Goal: Information Seeking & Learning: Understand process/instructions

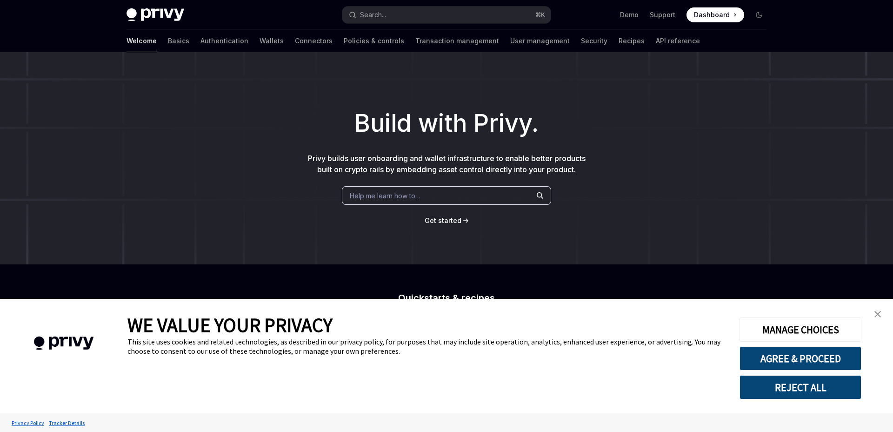
click at [396, 198] on span "Help me learn how to…" at bounding box center [385, 196] width 71 height 10
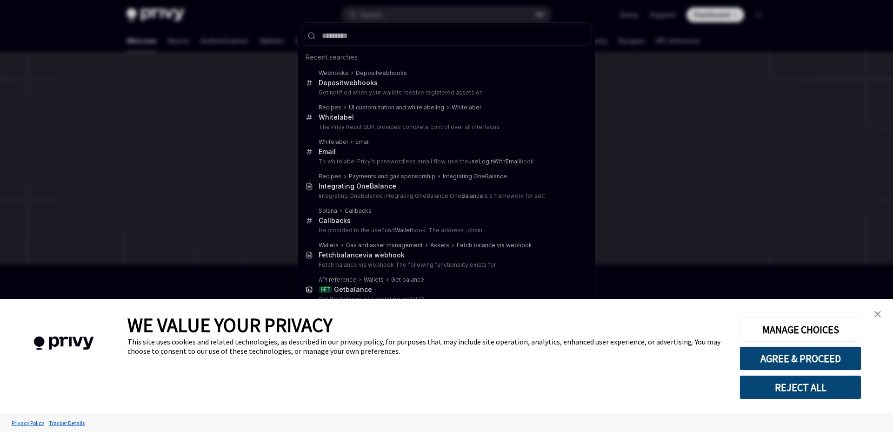
click at [878, 311] on img "close banner" at bounding box center [877, 314] width 7 height 7
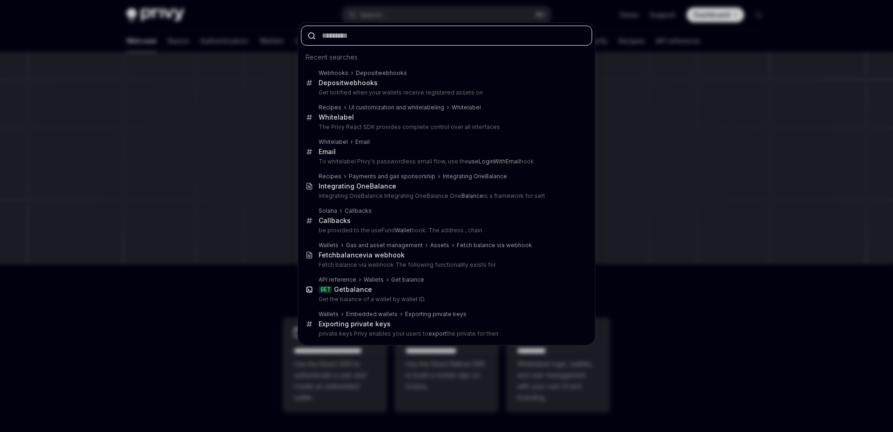
click at [373, 38] on input "text" at bounding box center [446, 36] width 291 height 20
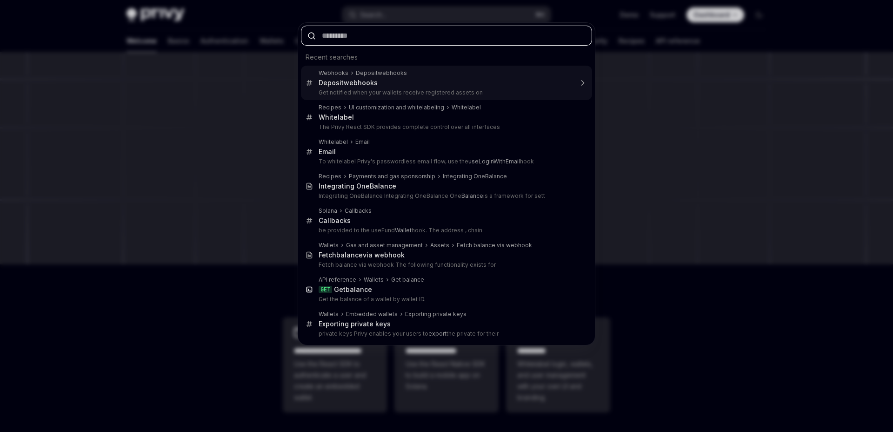
click at [380, 97] on div "Webhooks Deposit webhooks Deposit webhooks Get notified when your wallets recei…" at bounding box center [446, 83] width 291 height 34
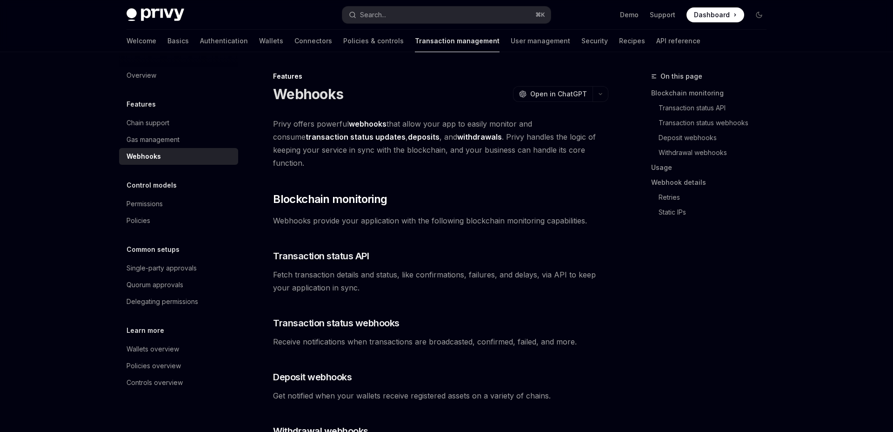
scroll to position [286, 0]
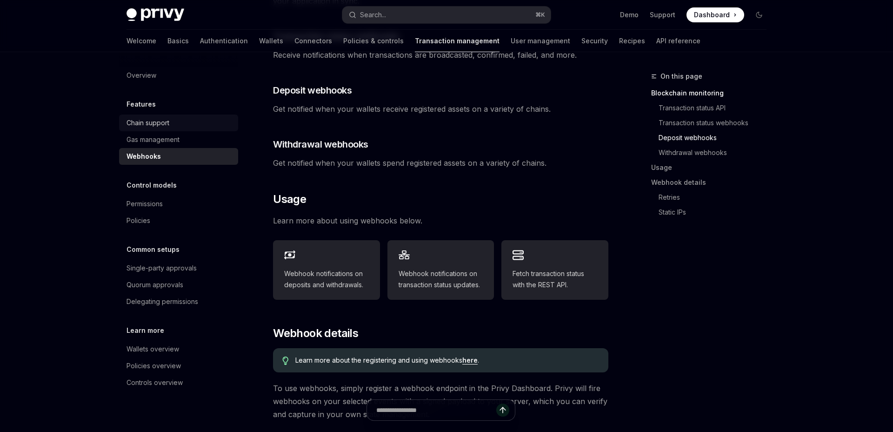
click at [173, 120] on div "Chain support" at bounding box center [179, 122] width 106 height 11
type textarea "*"
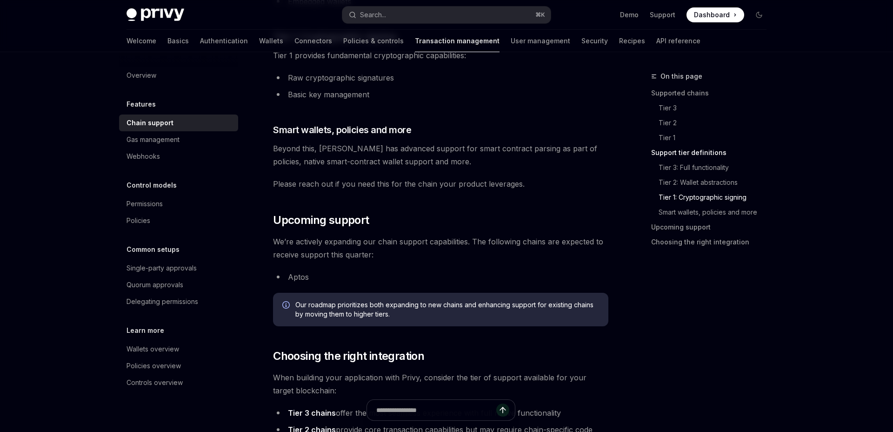
scroll to position [876, 0]
click at [381, 11] on div "Search..." at bounding box center [373, 14] width 26 height 11
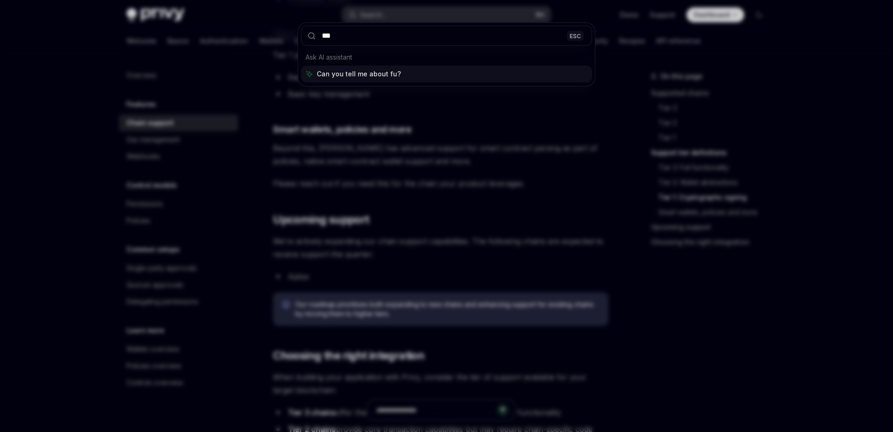
type input "****"
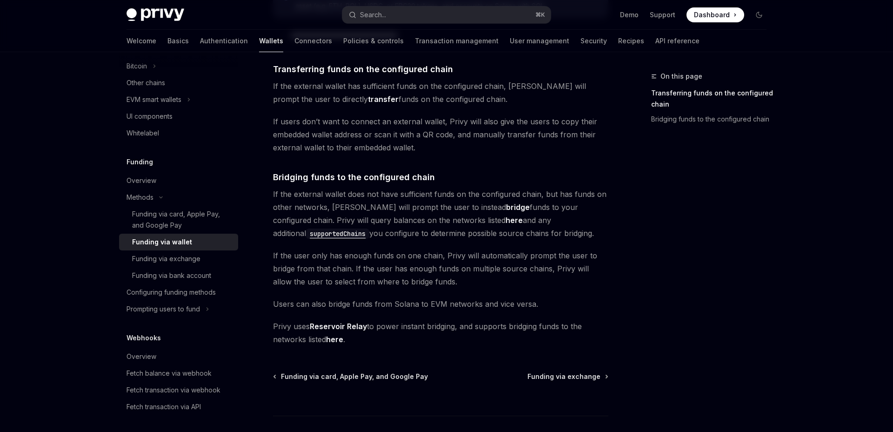
scroll to position [217, 0]
click at [170, 241] on div "Funding via wallet" at bounding box center [162, 241] width 60 height 11
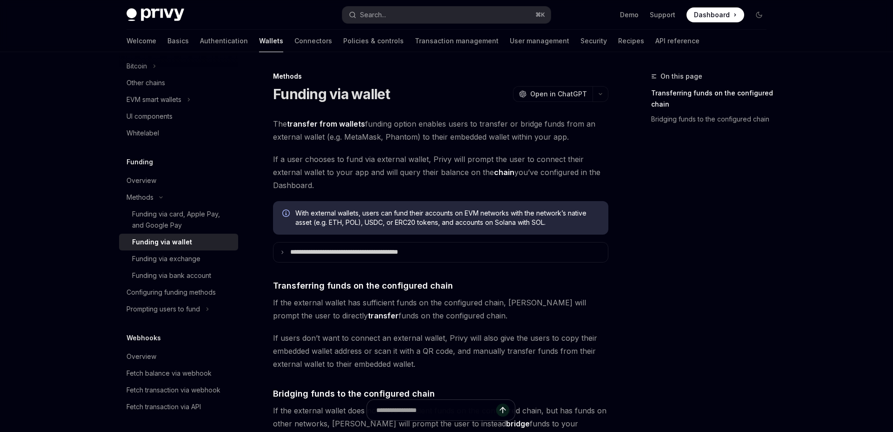
click at [170, 241] on div "Funding via wallet" at bounding box center [162, 241] width 60 height 11
click at [330, 123] on strong "transfer from wallets" at bounding box center [326, 123] width 78 height 9
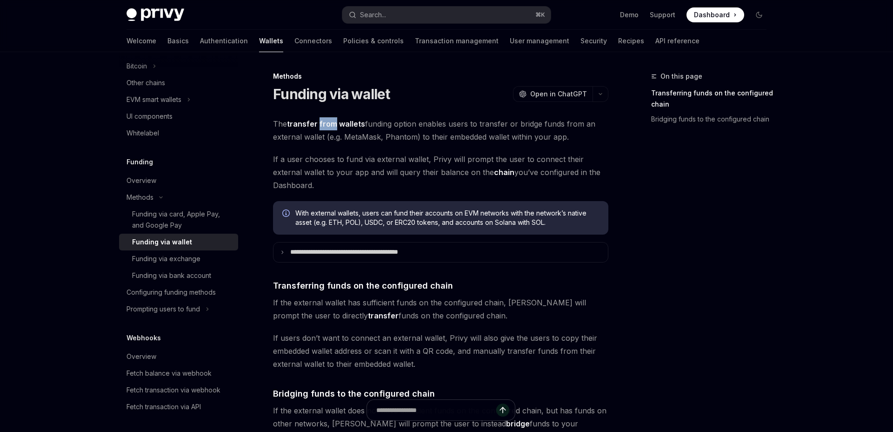
click at [330, 123] on strong "transfer from wallets" at bounding box center [326, 123] width 78 height 9
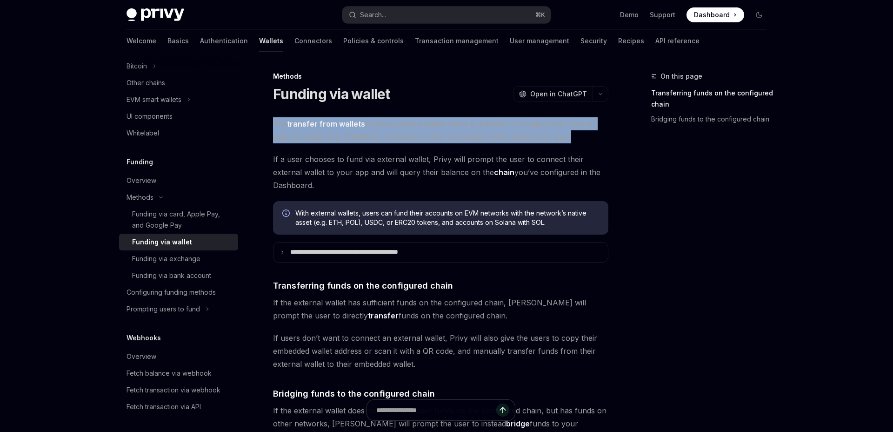
click at [330, 123] on strong "transfer from wallets" at bounding box center [326, 123] width 78 height 9
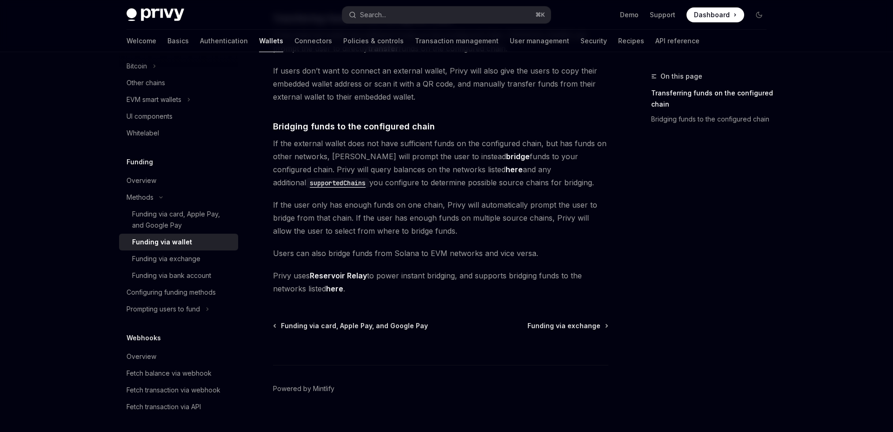
scroll to position [280, 0]
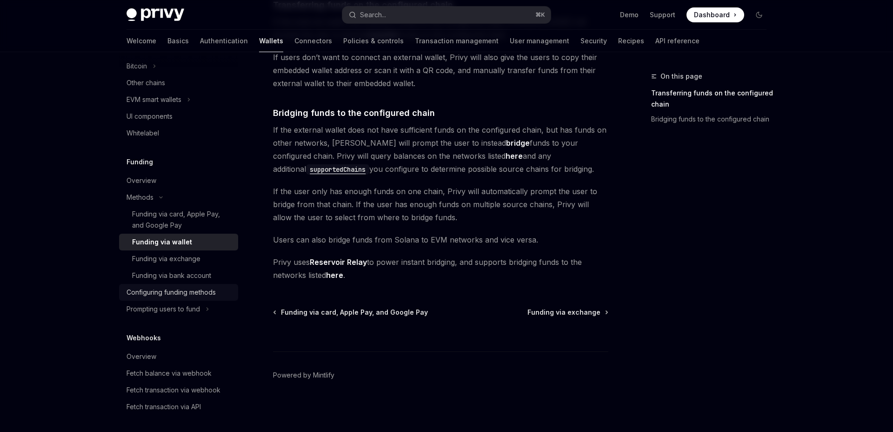
click at [181, 297] on div "Configuring funding methods" at bounding box center [170, 291] width 89 height 11
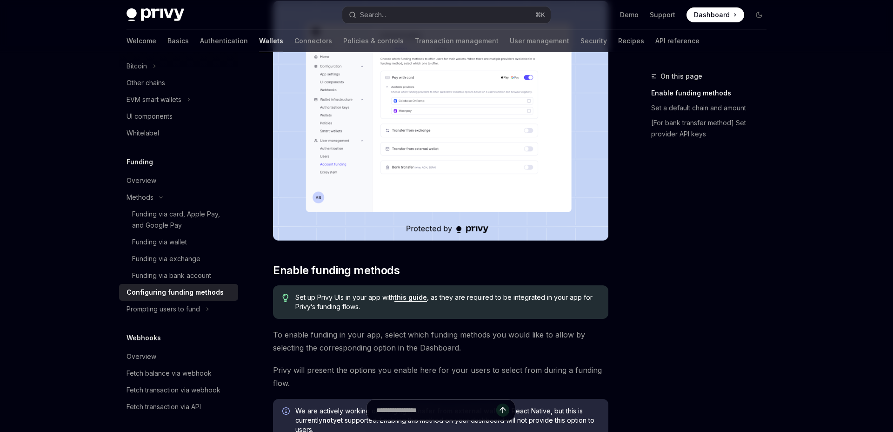
scroll to position [174, 0]
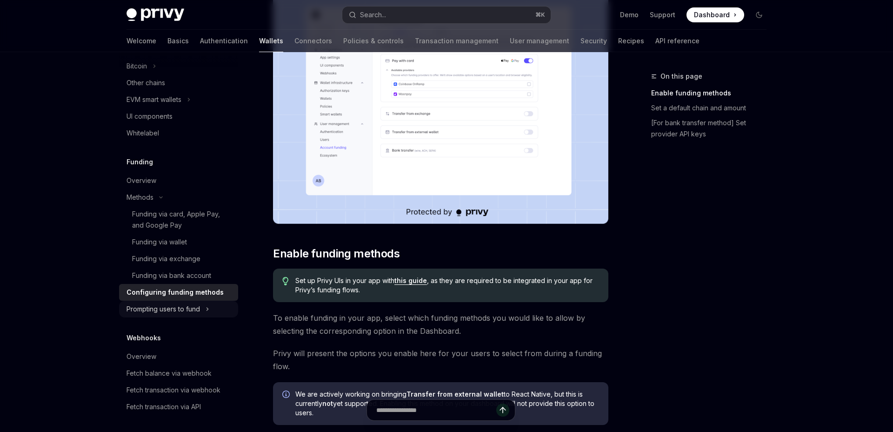
click at [159, 306] on div "Prompting users to fund" at bounding box center [162, 308] width 73 height 11
type textarea "*"
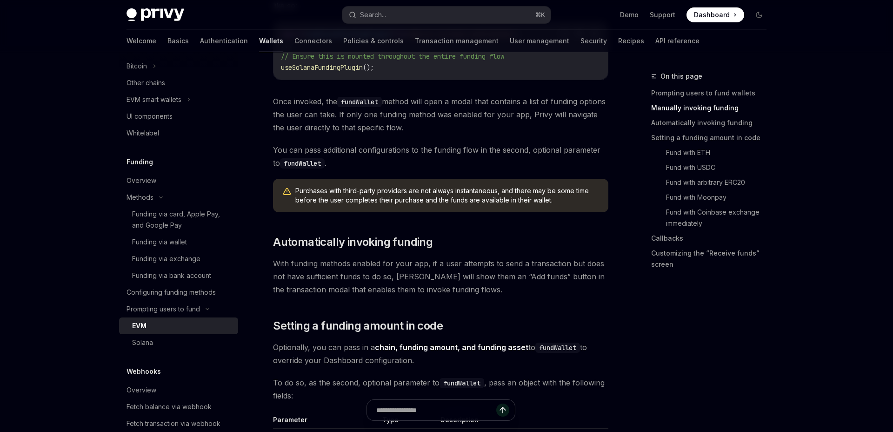
scroll to position [535, 0]
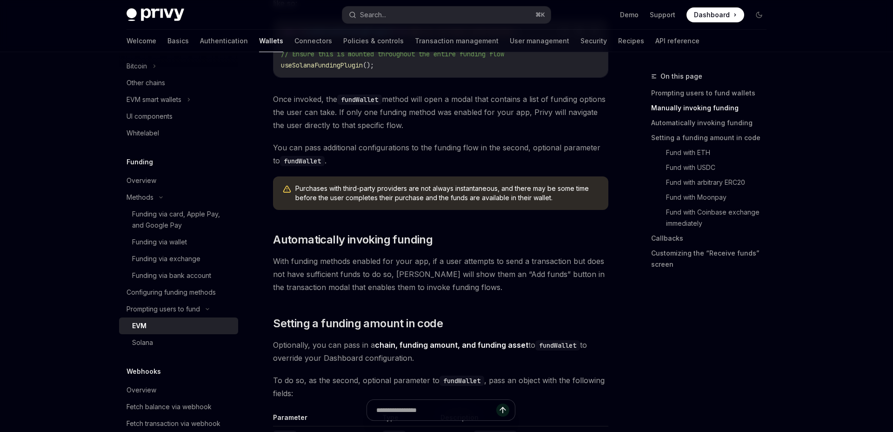
click at [402, 256] on span "With funding methods enabled for your app, if a user attempts to send a transac…" at bounding box center [440, 273] width 335 height 39
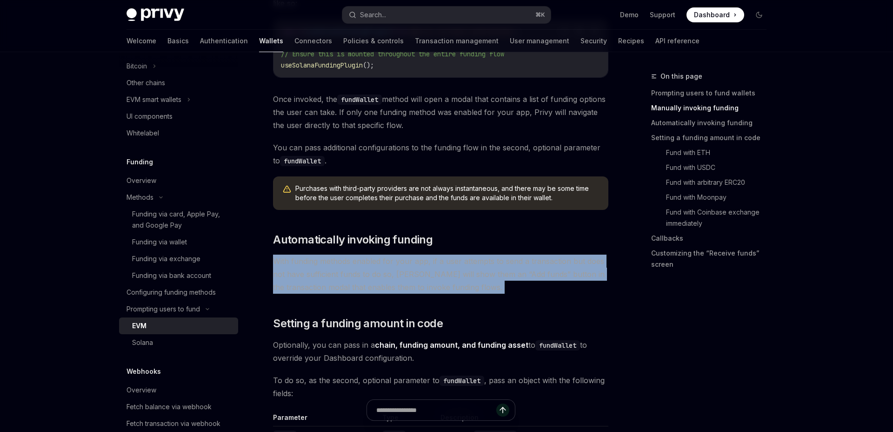
click at [402, 256] on span "With funding methods enabled for your app, if a user attempts to send a transac…" at bounding box center [440, 273] width 335 height 39
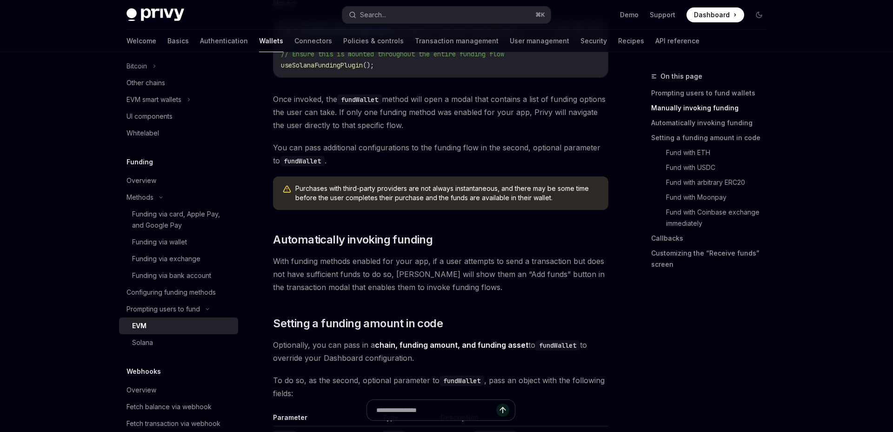
click at [419, 287] on span "With funding methods enabled for your app, if a user attempts to send a transac…" at bounding box center [440, 273] width 335 height 39
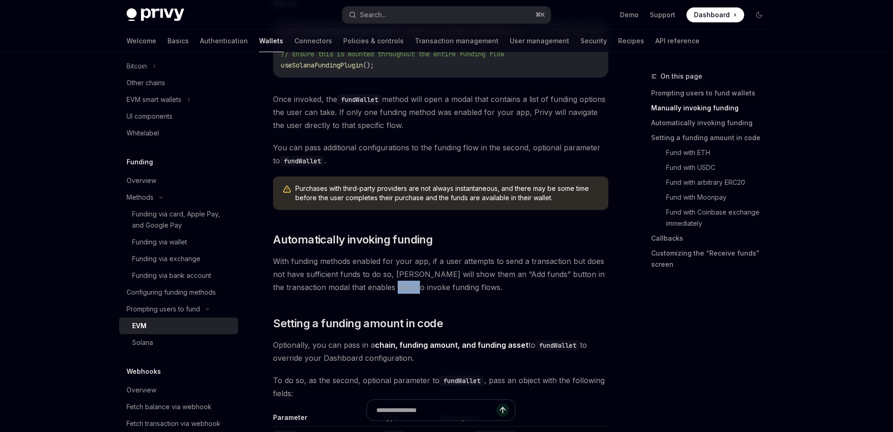
click at [419, 287] on span "With funding methods enabled for your app, if a user attempts to send a transac…" at bounding box center [440, 273] width 335 height 39
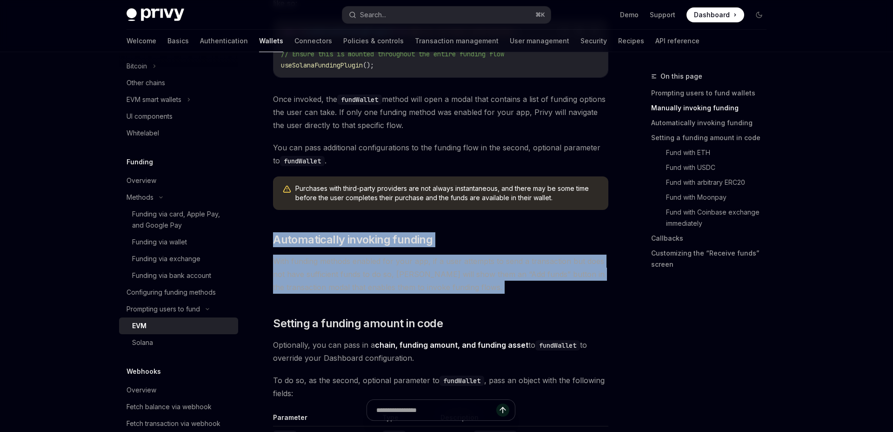
drag, startPoint x: 419, startPoint y: 287, endPoint x: 378, endPoint y: 224, distance: 75.2
click at [365, 233] on span "Automatically invoking funding" at bounding box center [353, 239] width 160 height 15
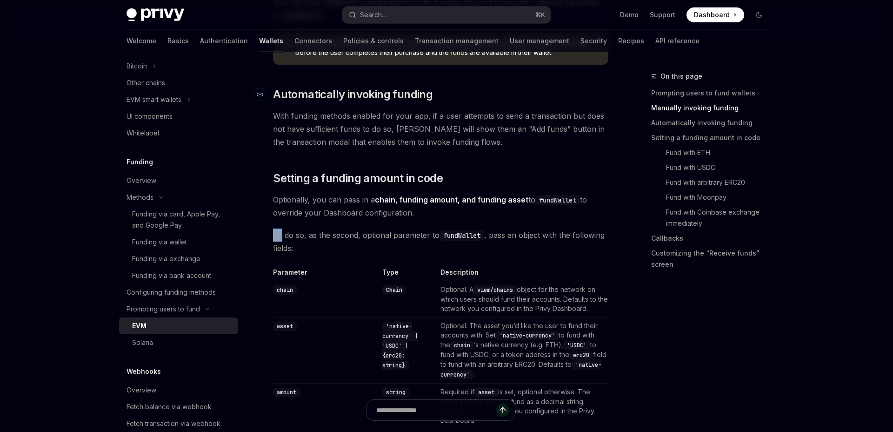
scroll to position [696, 0]
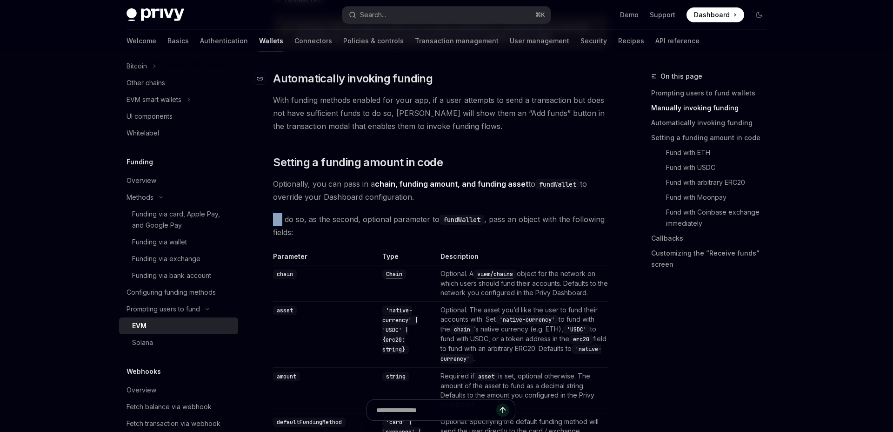
click at [365, 233] on span "To do so, as the second, optional parameter to fundWallet , pass an object with…" at bounding box center [440, 226] width 335 height 26
click at [387, 222] on span "To do so, as the second, optional parameter to fundWallet , pass an object with…" at bounding box center [440, 225] width 335 height 26
click at [380, 159] on span "Setting a funding amount in code" at bounding box center [358, 161] width 170 height 15
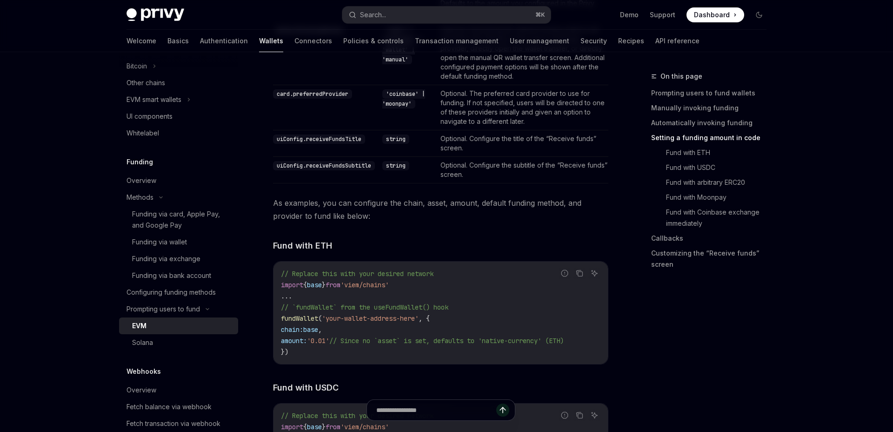
scroll to position [1088, 0]
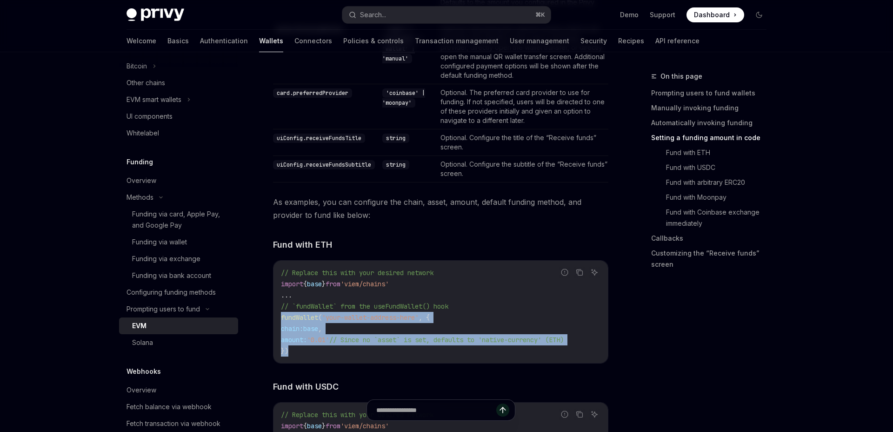
copy code "fundWallet ( 'your-wallet-address-here' , { chain: base , amount: '0.01' // Sin…"
drag, startPoint x: 298, startPoint y: 356, endPoint x: 282, endPoint y: 312, distance: 47.1
click at [282, 312] on div "// Replace this with your desired network import { base } from 'viem/chains' ..…" at bounding box center [440, 311] width 334 height 102
copy code "fundWallet ( 'your-wallet-address-here' , { chain: base , amount: '0.01' // Sin…"
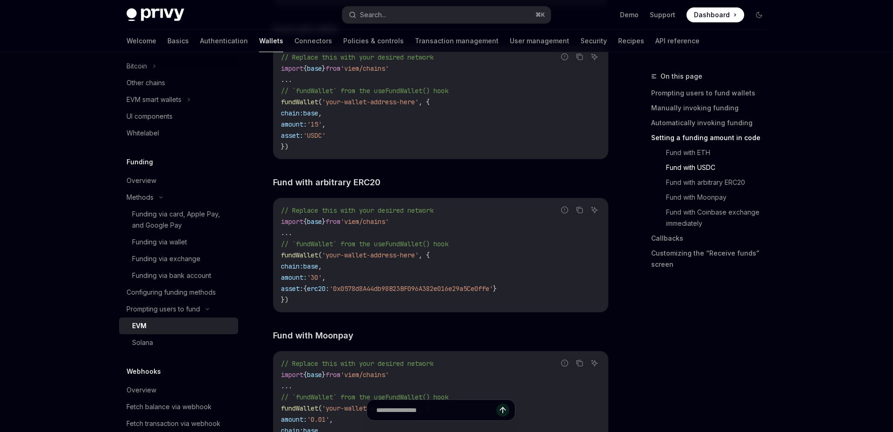
scroll to position [1446, 0]
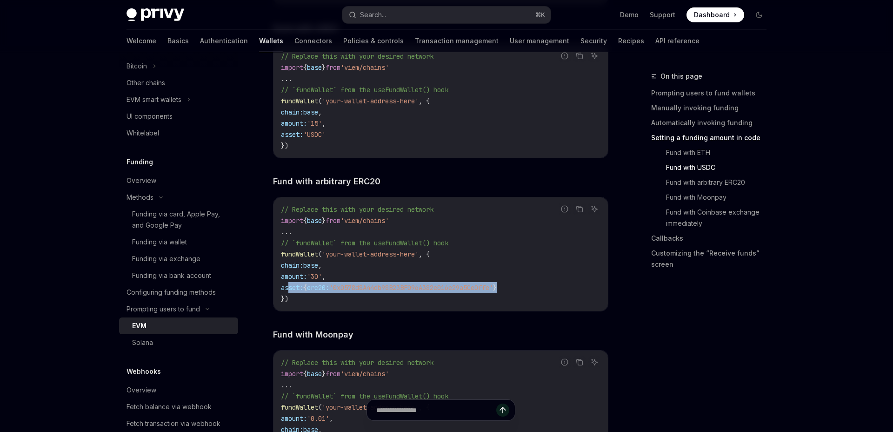
copy span "asset: { erc20: '0x0578d8A44db98B23BF096A382e016e29a5Ce0ffe' }"
drag, startPoint x: 288, startPoint y: 292, endPoint x: 531, endPoint y: 288, distance: 242.3
click at [531, 288] on code "// Replace this with your desired network import { base } from 'viem/chains' ..…" at bounding box center [441, 254] width 320 height 100
click at [329, 292] on span "erc20:" at bounding box center [318, 287] width 22 height 8
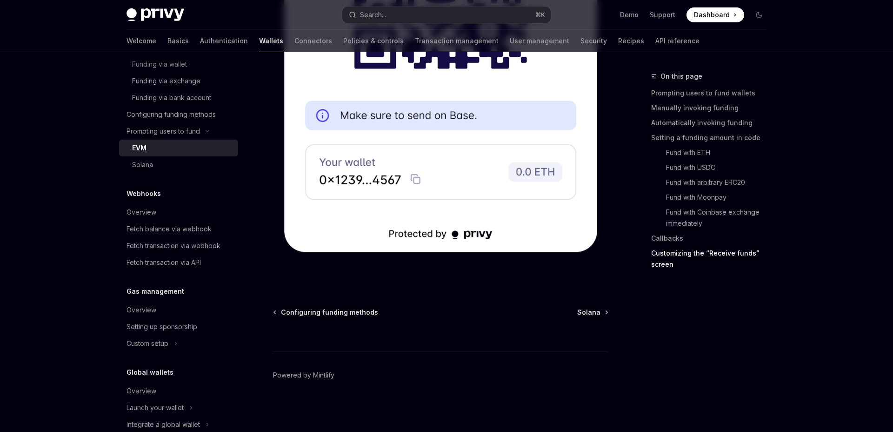
scroll to position [479, 0]
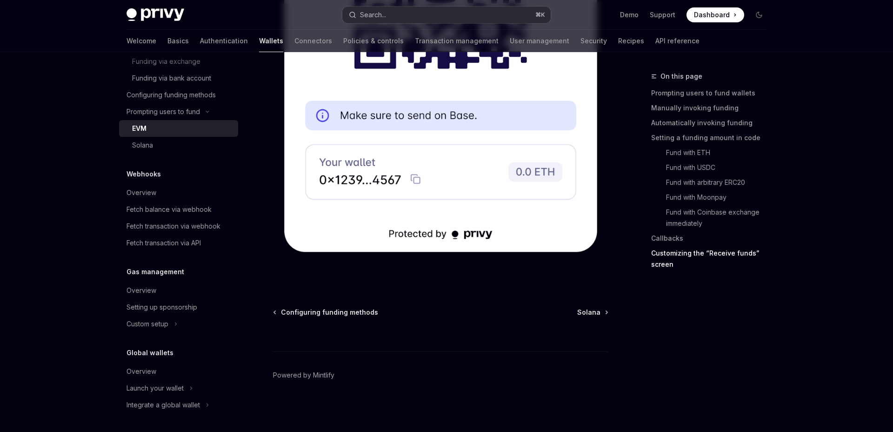
click at [382, 17] on div "Search..." at bounding box center [373, 14] width 26 height 11
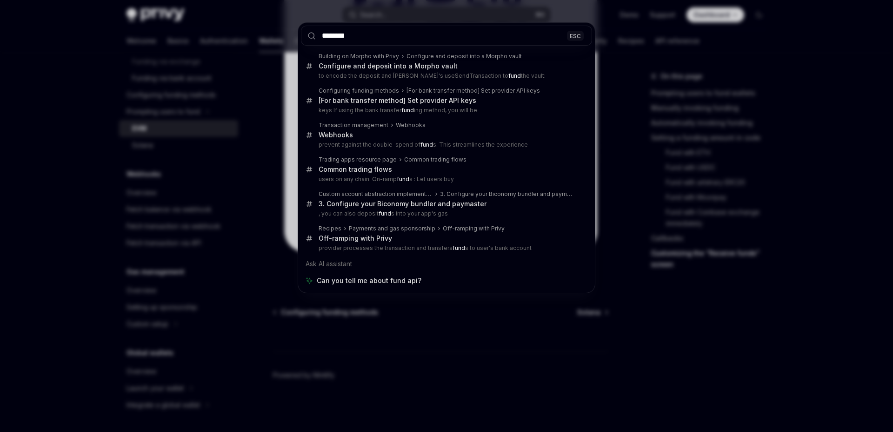
type input "********"
click at [231, 115] on div "******** ESC Building on Morpho with Privy Configure and deposit into a Morpho …" at bounding box center [446, 216] width 893 height 432
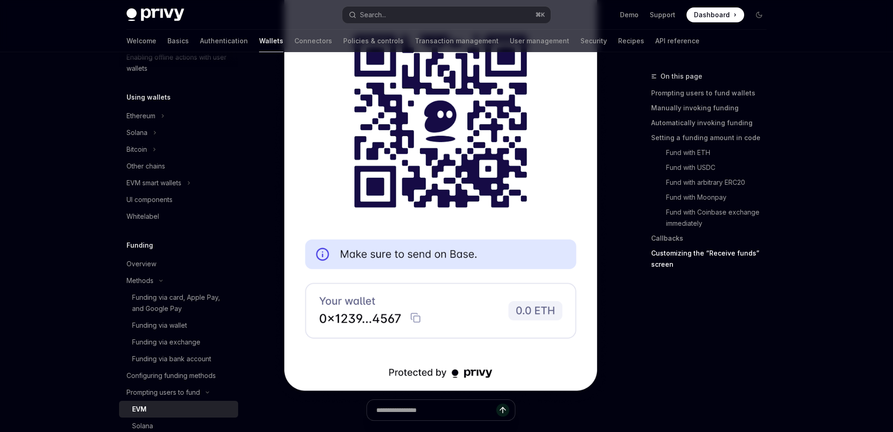
scroll to position [300, 0]
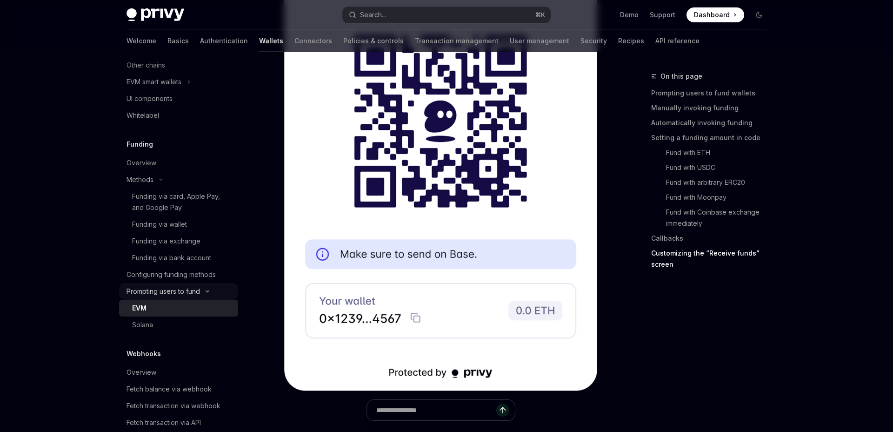
click at [166, 290] on div "Prompting users to fund" at bounding box center [162, 291] width 73 height 11
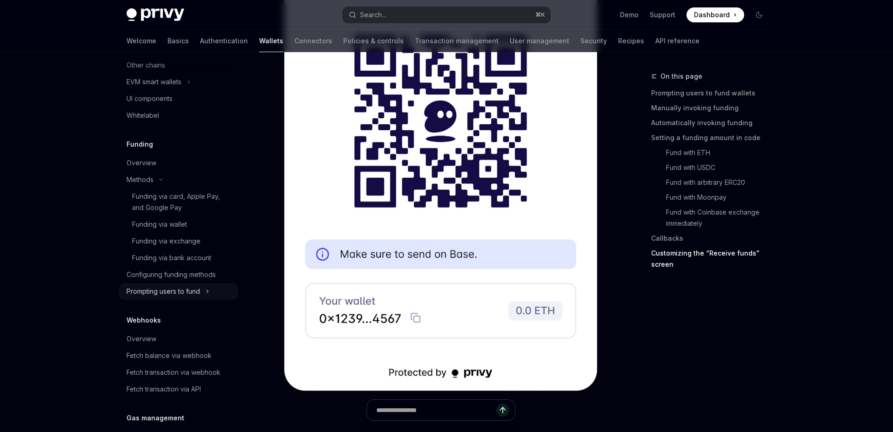
click at [161, 288] on div "Prompting users to fund" at bounding box center [162, 291] width 73 height 11
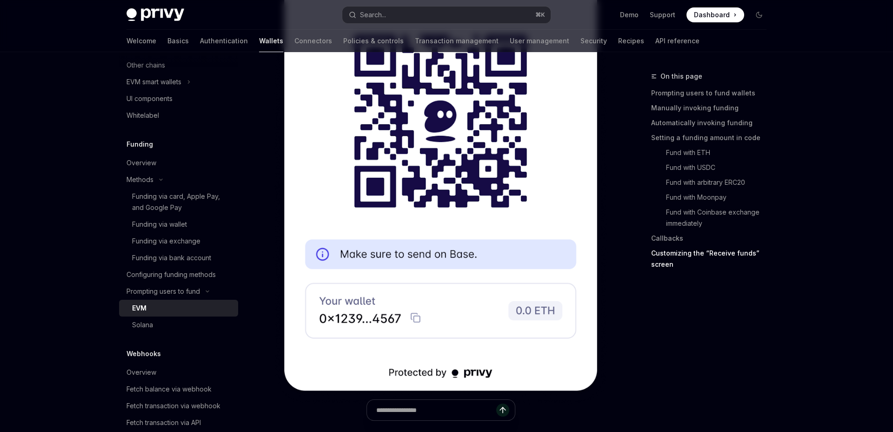
click at [160, 305] on div "EVM" at bounding box center [182, 307] width 100 height 11
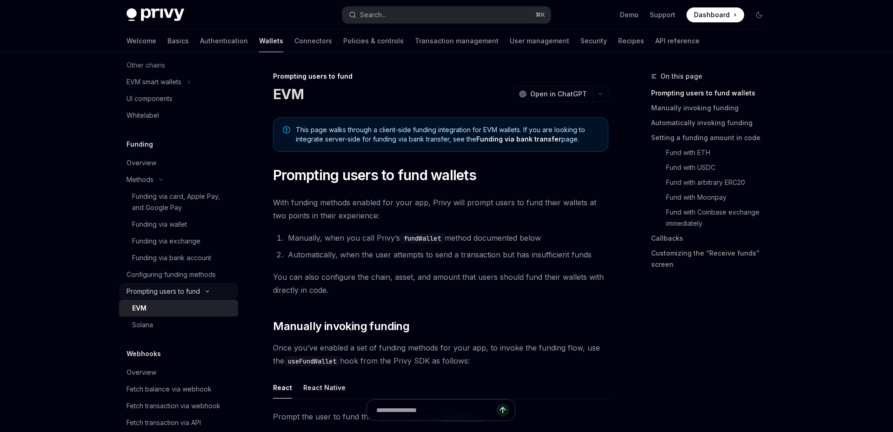
type textarea "*"
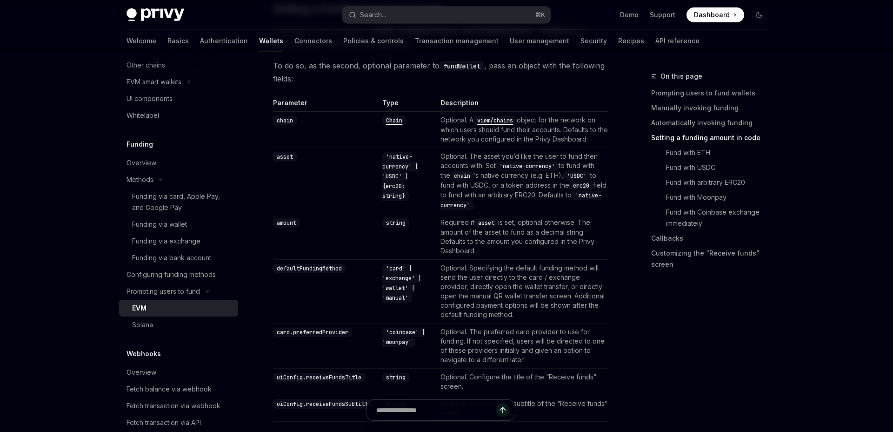
scroll to position [876, 0]
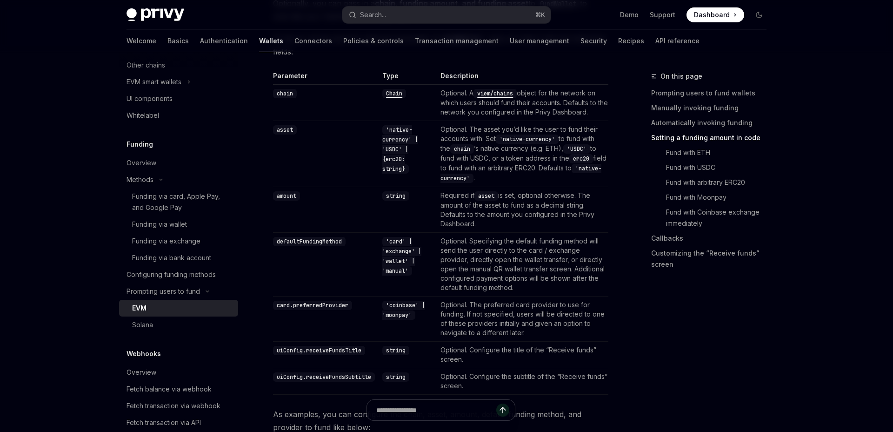
click at [307, 243] on code "defaultFundingMethod" at bounding box center [309, 241] width 73 height 9
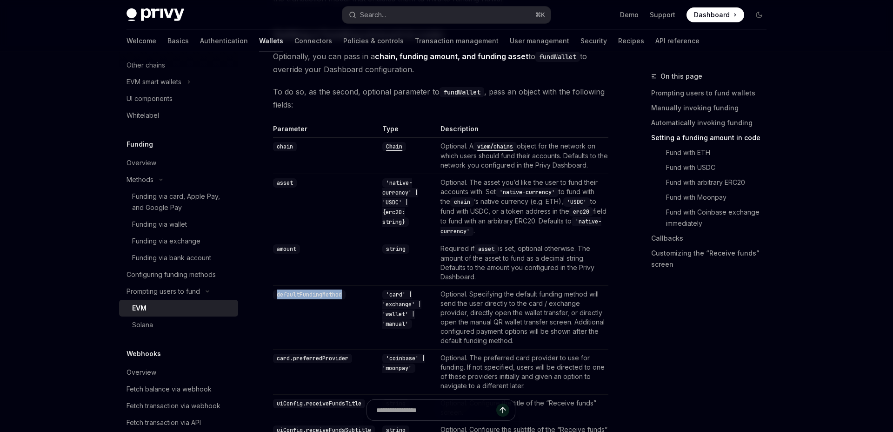
scroll to position [815, 0]
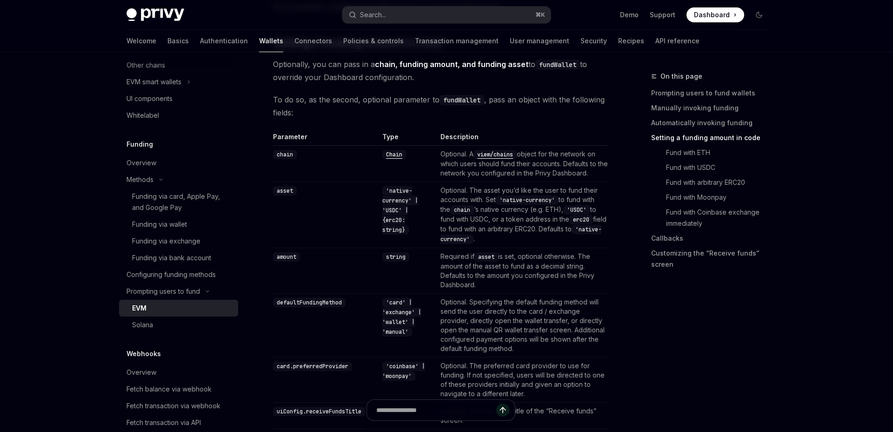
click at [559, 201] on code "'native-currency'" at bounding box center [527, 199] width 63 height 9
